Goal: Task Accomplishment & Management: Manage account settings

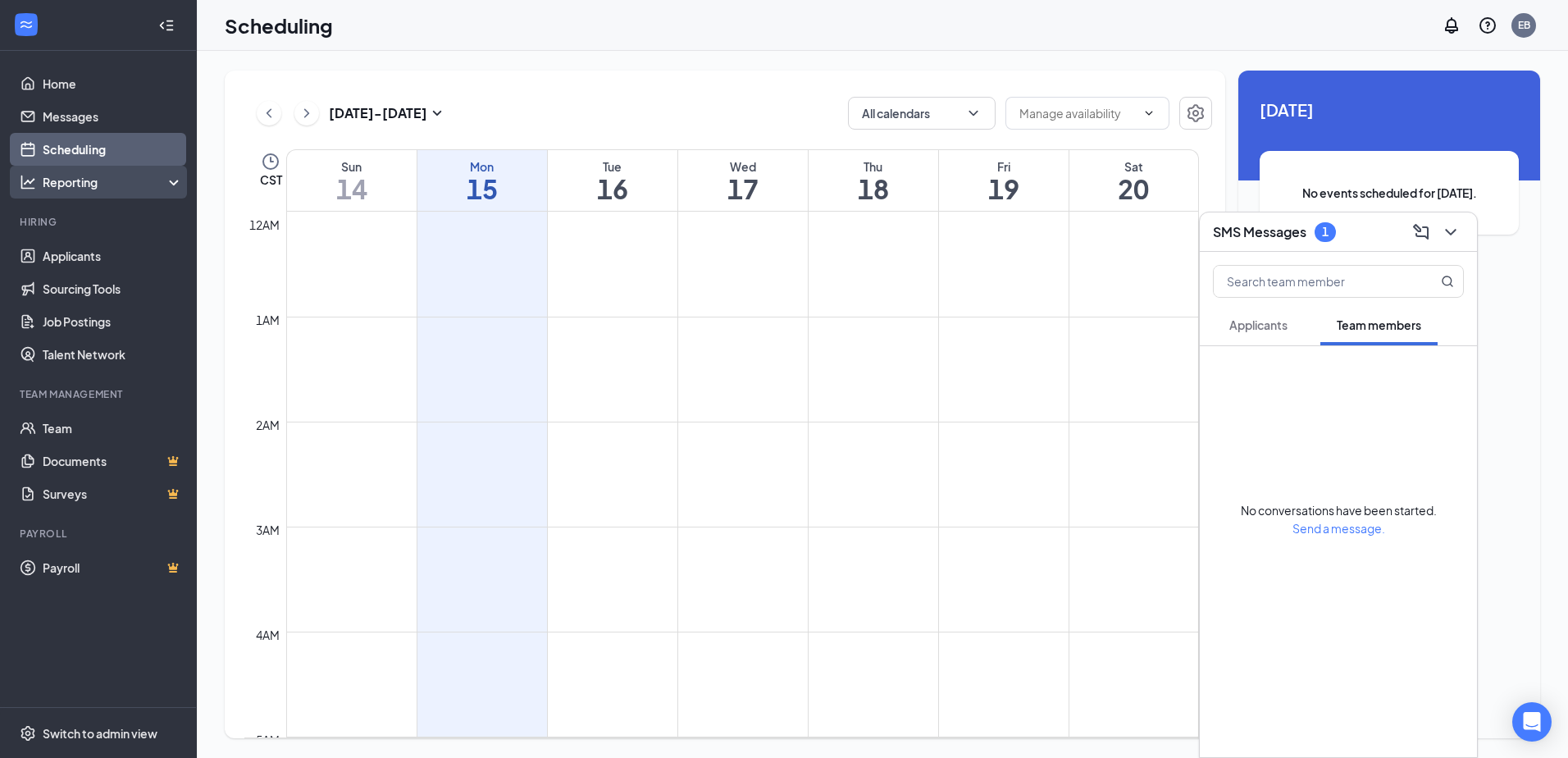
scroll to position [807, 0]
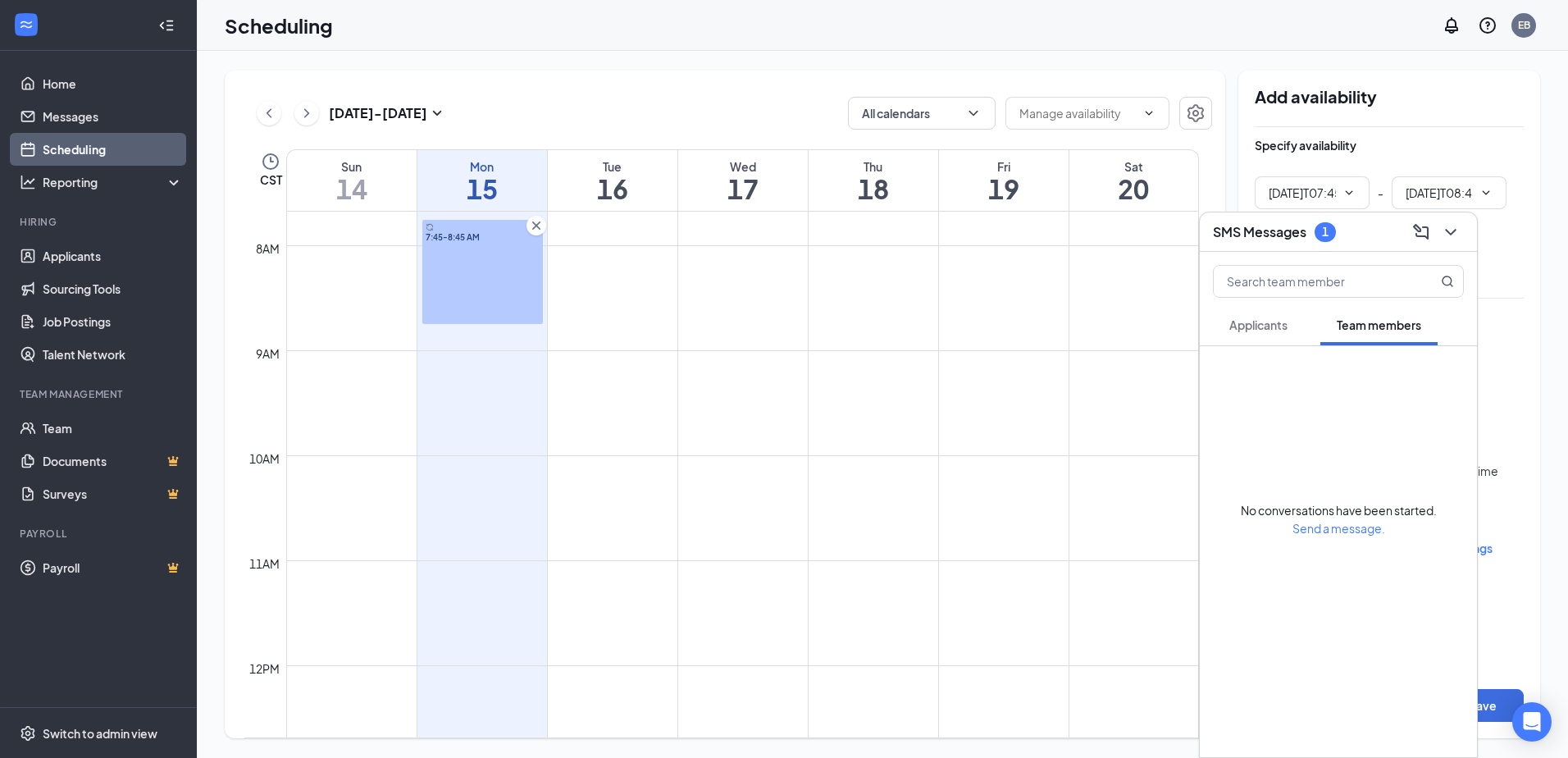
type input "07:45 AM"
type input "08:45 AM"
click at [1460, 230] on icon "ChevronDown" at bounding box center [1451, 232] width 20 height 20
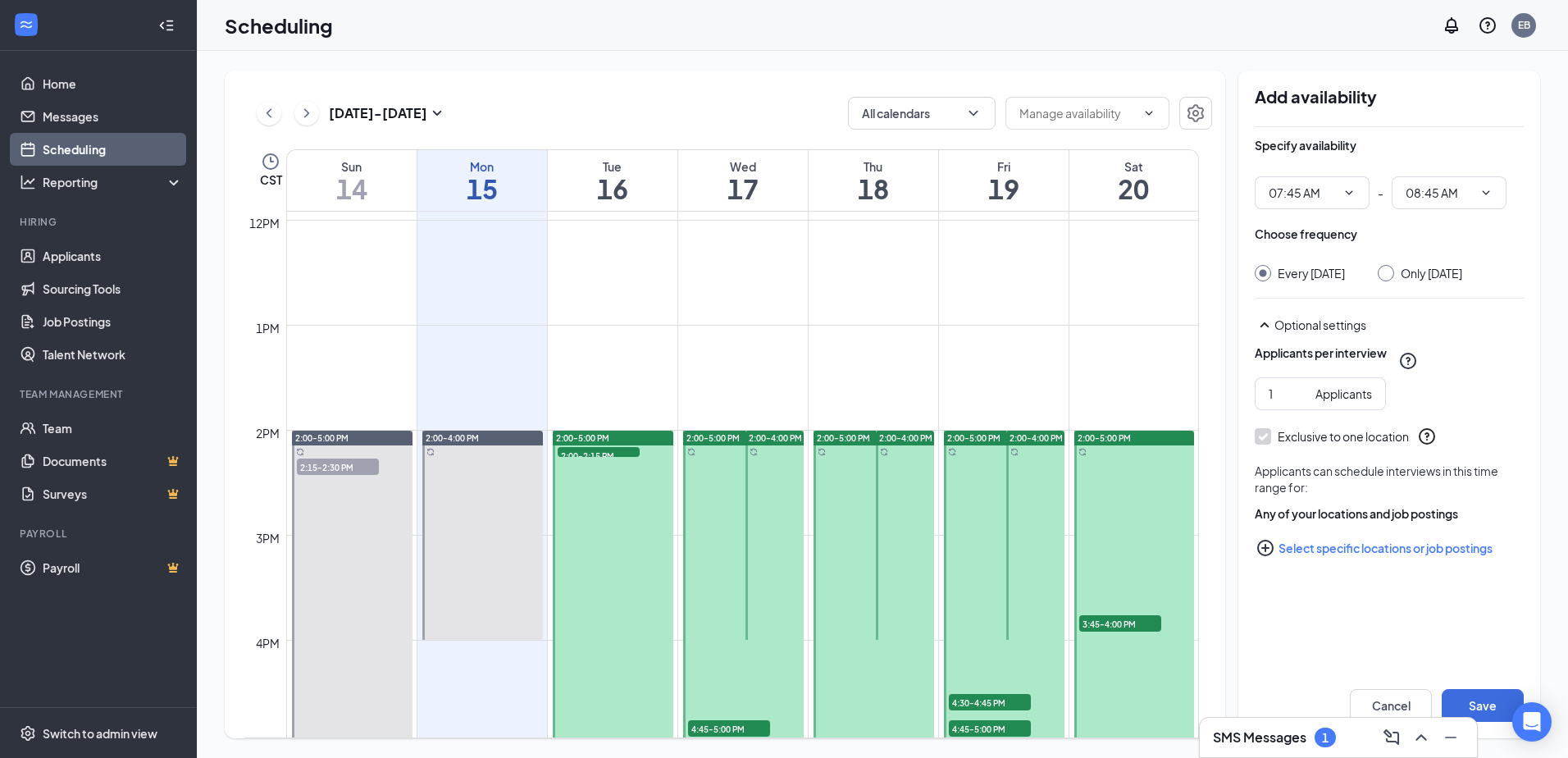
scroll to position [1333, 0]
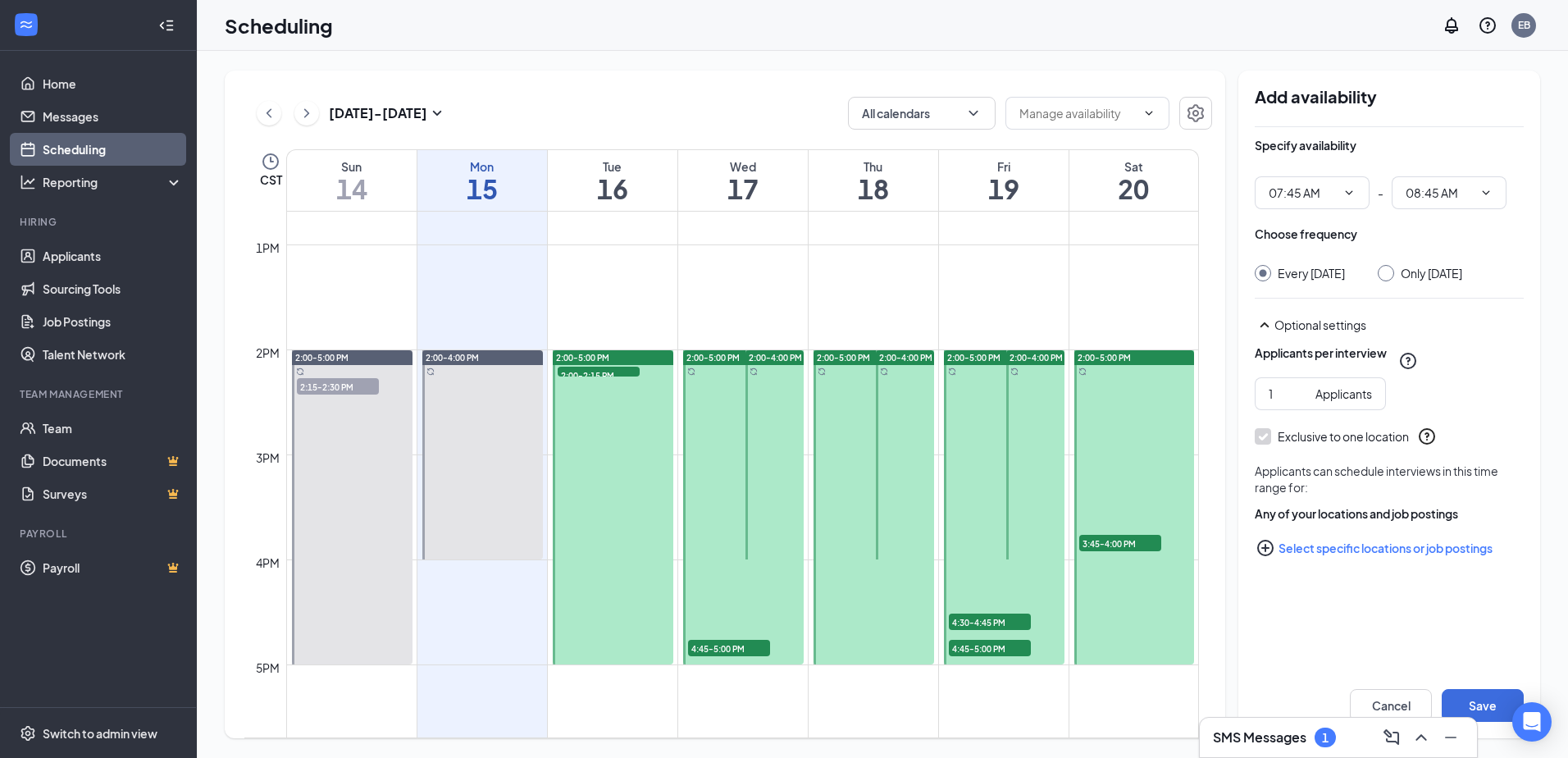
click at [607, 371] on span "2:00-2:15 PM" at bounding box center [599, 375] width 82 height 16
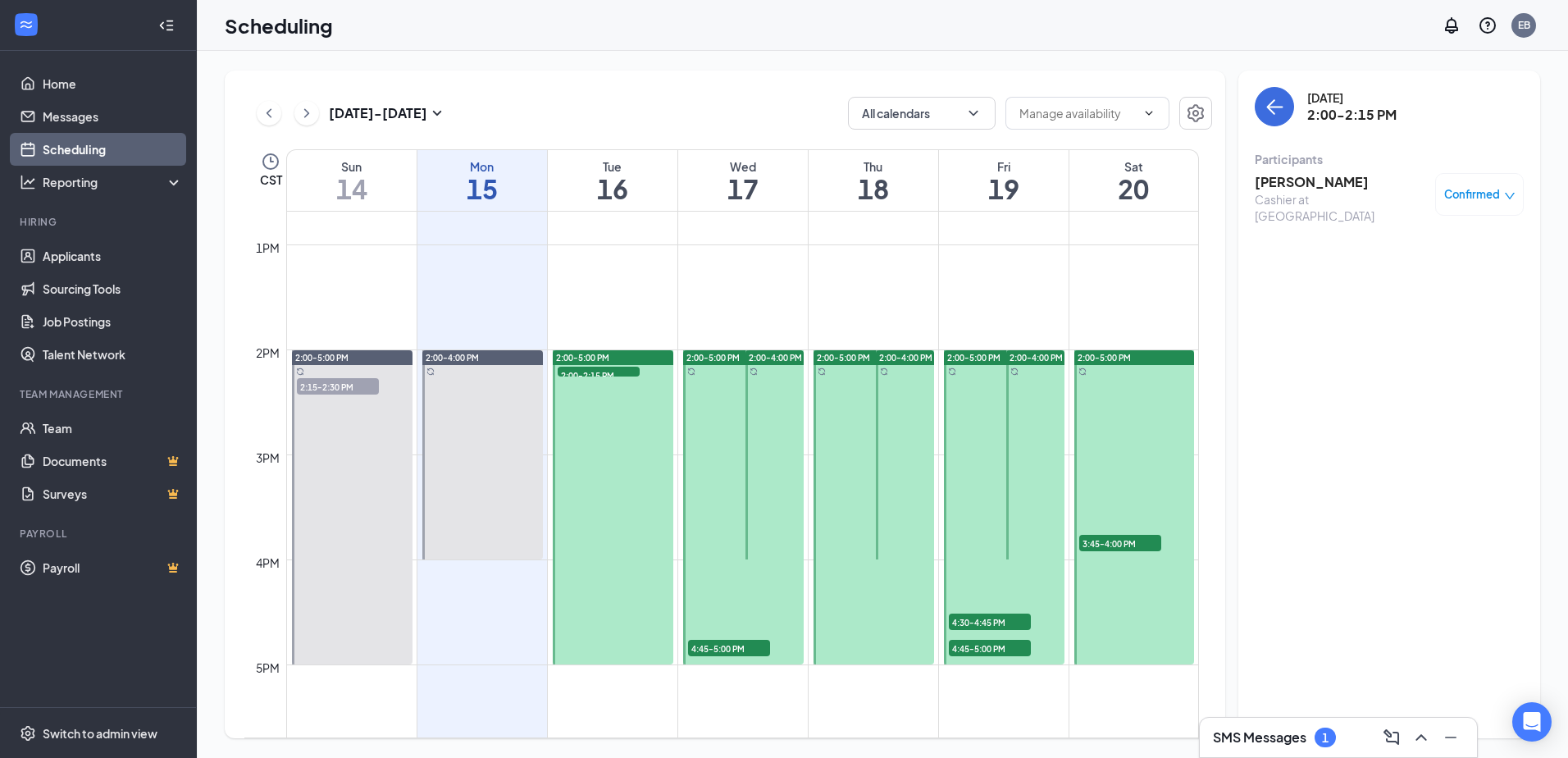
click at [1323, 178] on h3 "[PERSON_NAME]" at bounding box center [1341, 181] width 173 height 18
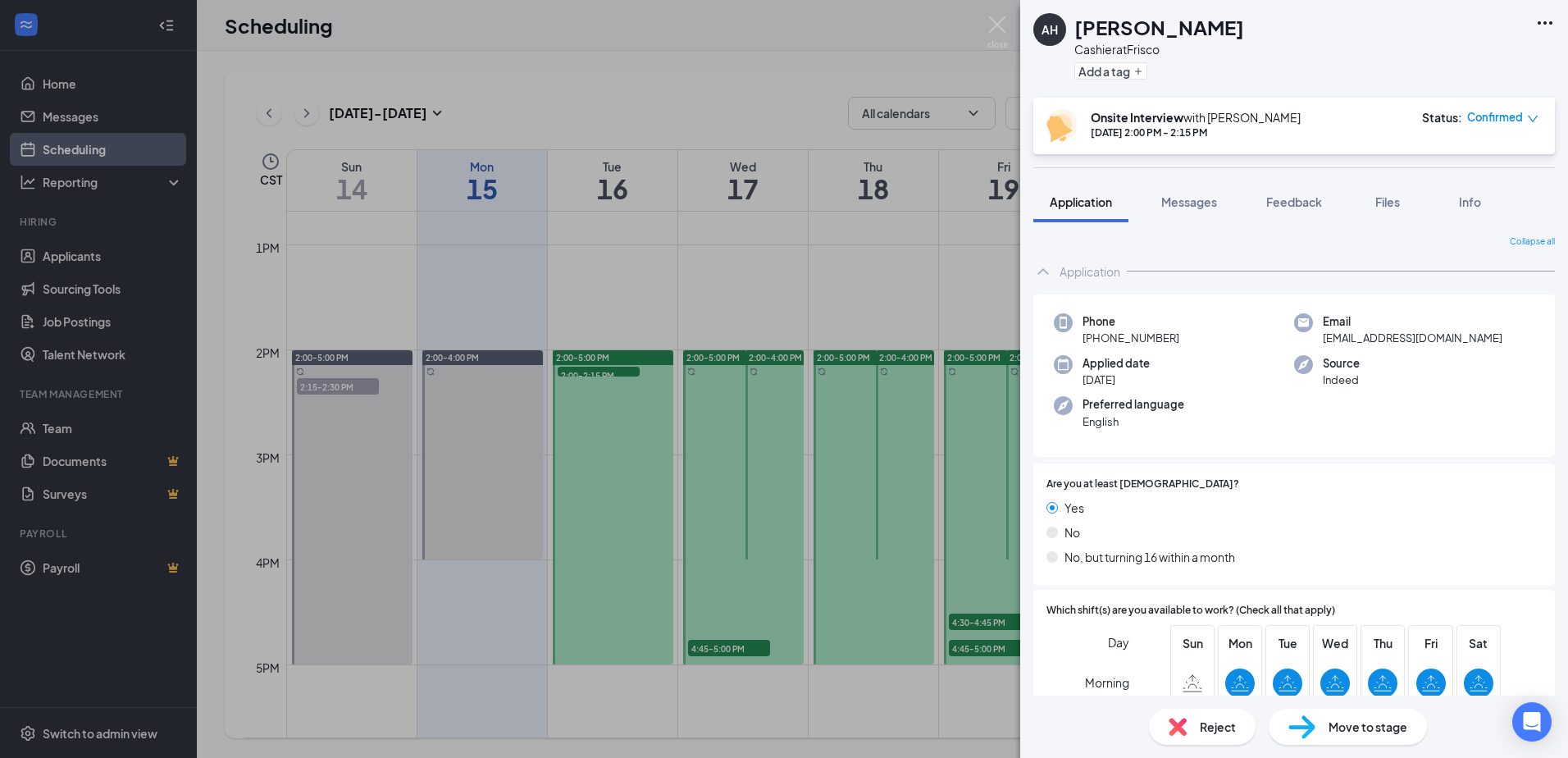
click at [1485, 115] on span "Confirmed" at bounding box center [1495, 117] width 56 height 16
click at [1432, 262] on span "Cancel" at bounding box center [1429, 255] width 38 height 18
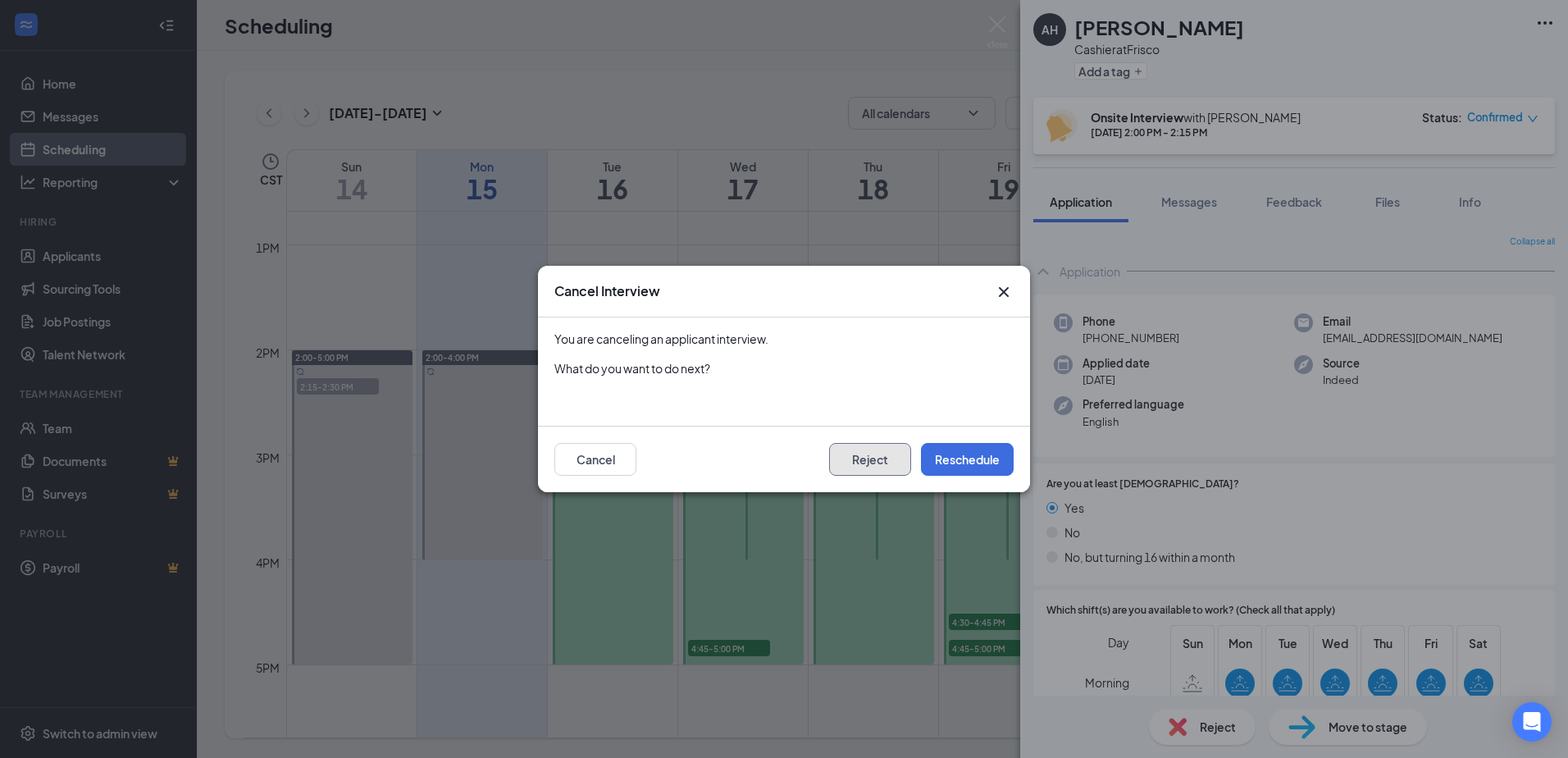
click at [891, 461] on button "Reject" at bounding box center [870, 459] width 82 height 33
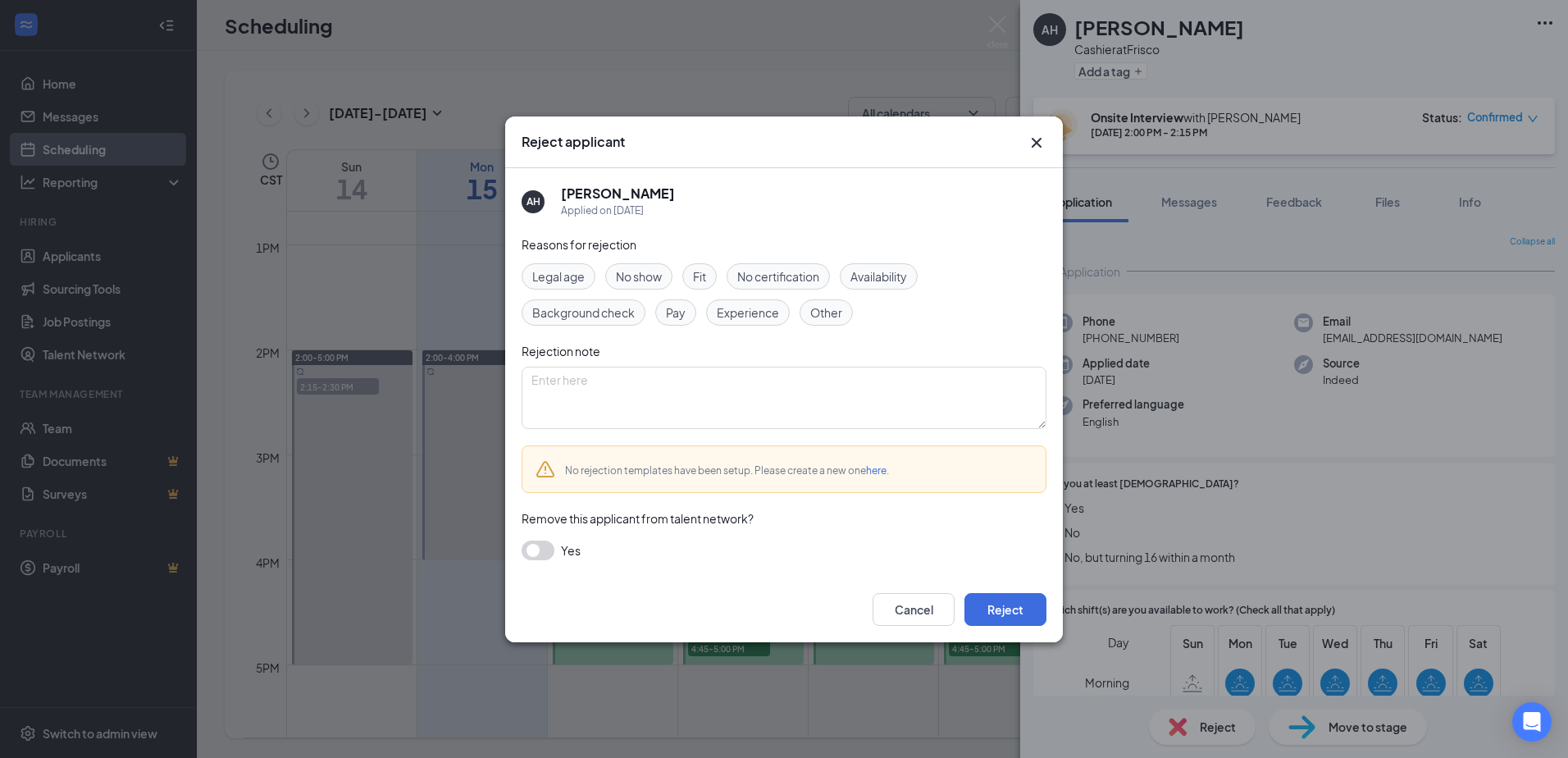
click at [873, 276] on span "Availability" at bounding box center [878, 276] width 56 height 18
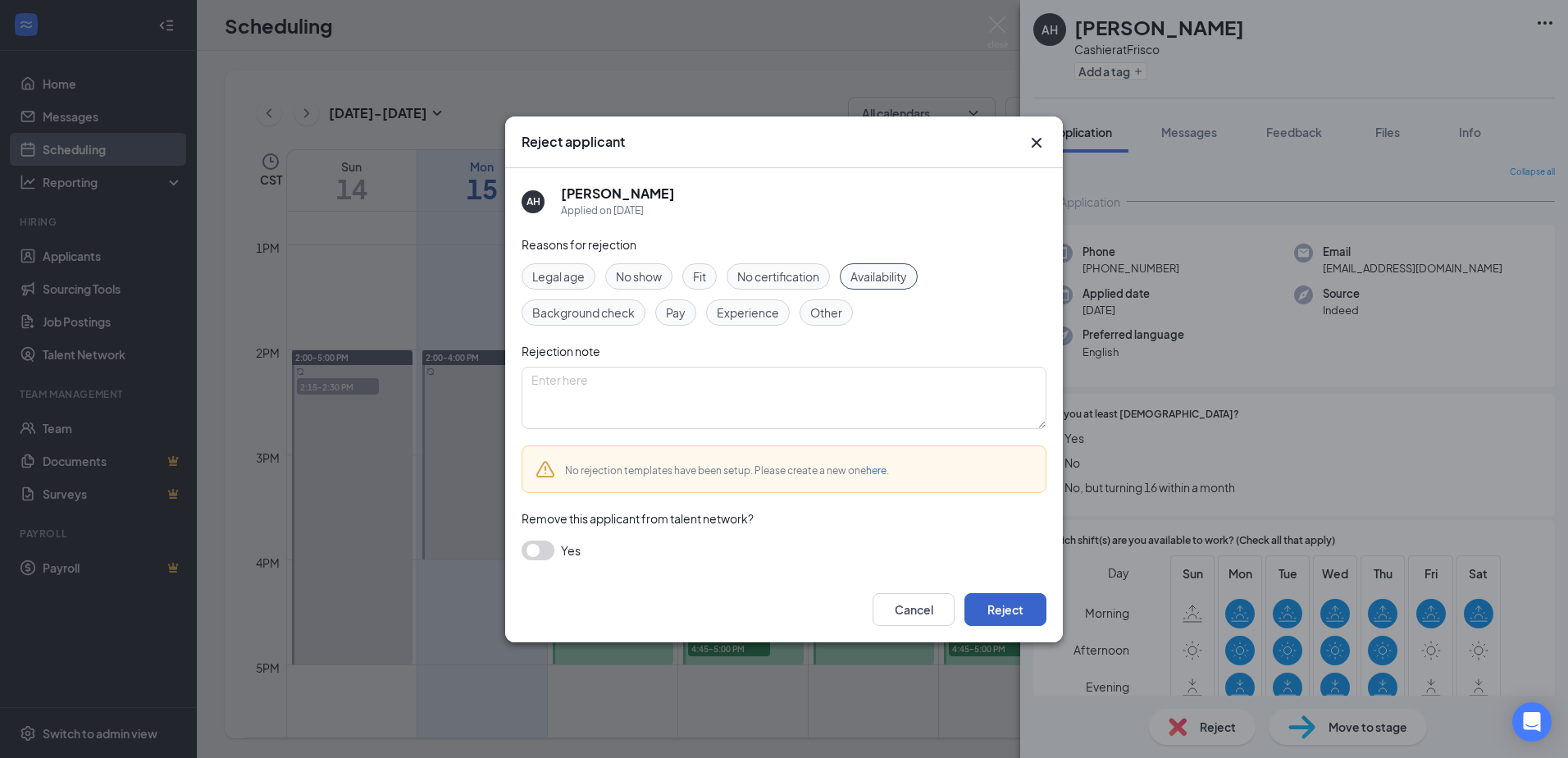
click at [1020, 612] on button "Reject" at bounding box center [1006, 610] width 82 height 33
